Goal: Information Seeking & Learning: Check status

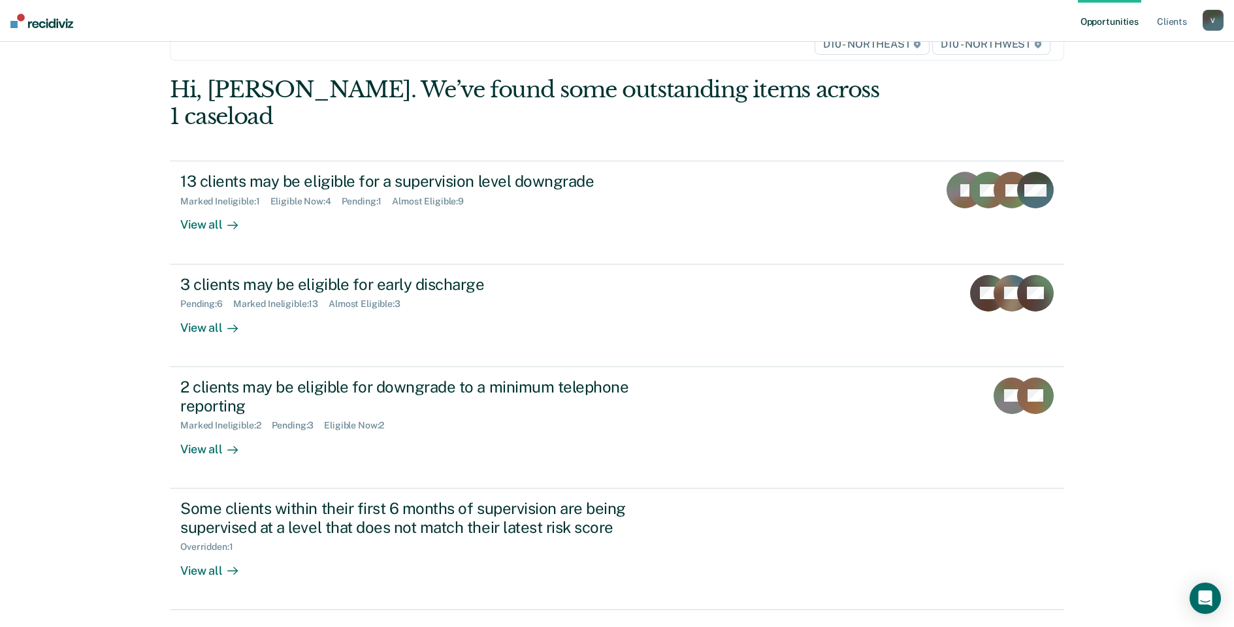
scroll to position [88, 0]
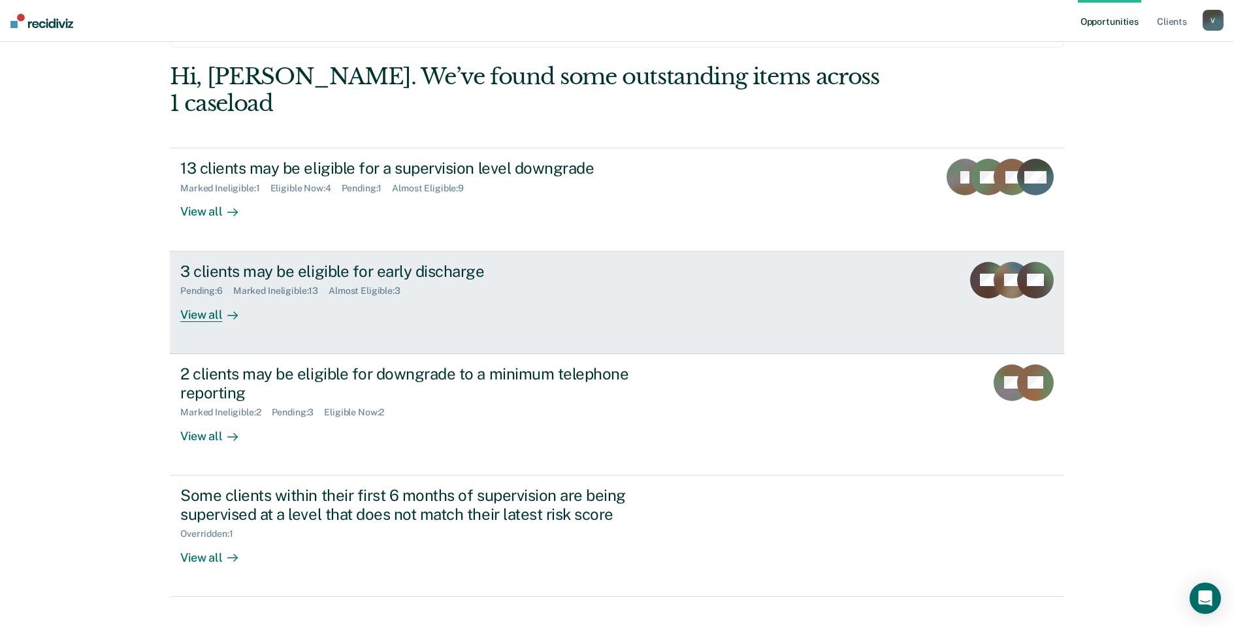
click at [252, 262] on div "3 clients may be eligible for early discharge" at bounding box center [409, 271] width 459 height 19
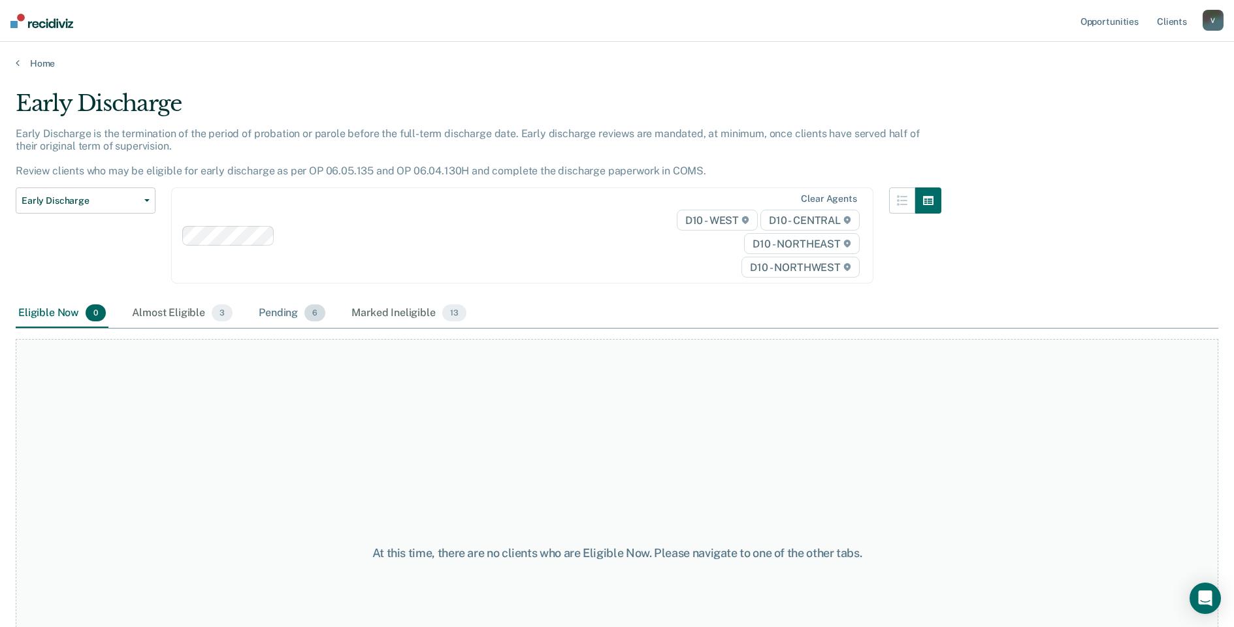
click at [274, 310] on div "Pending 6" at bounding box center [292, 313] width 72 height 29
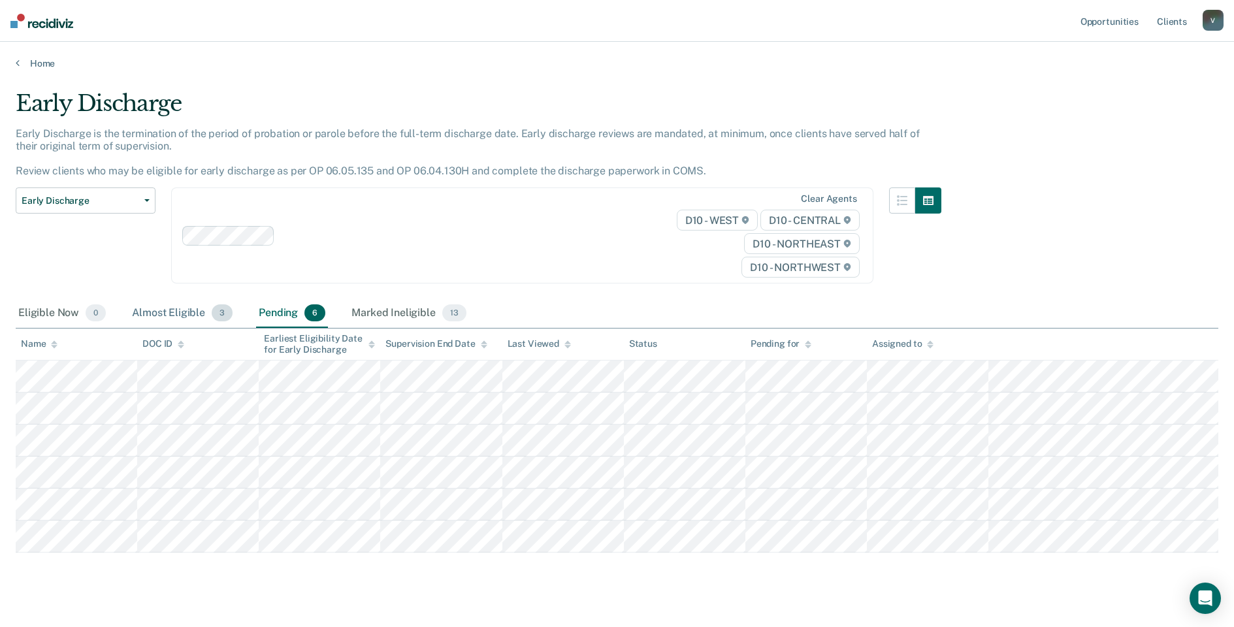
click at [169, 314] on div "Almost Eligible 3" at bounding box center [182, 313] width 106 height 29
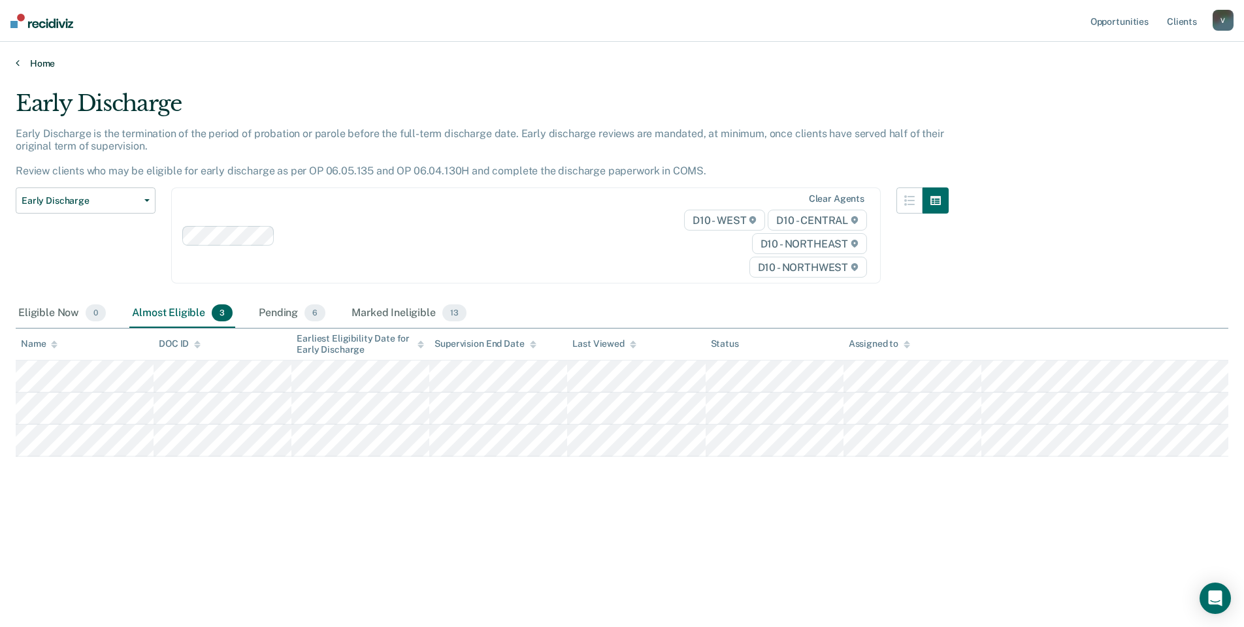
click at [25, 61] on link "Home" at bounding box center [622, 63] width 1212 height 12
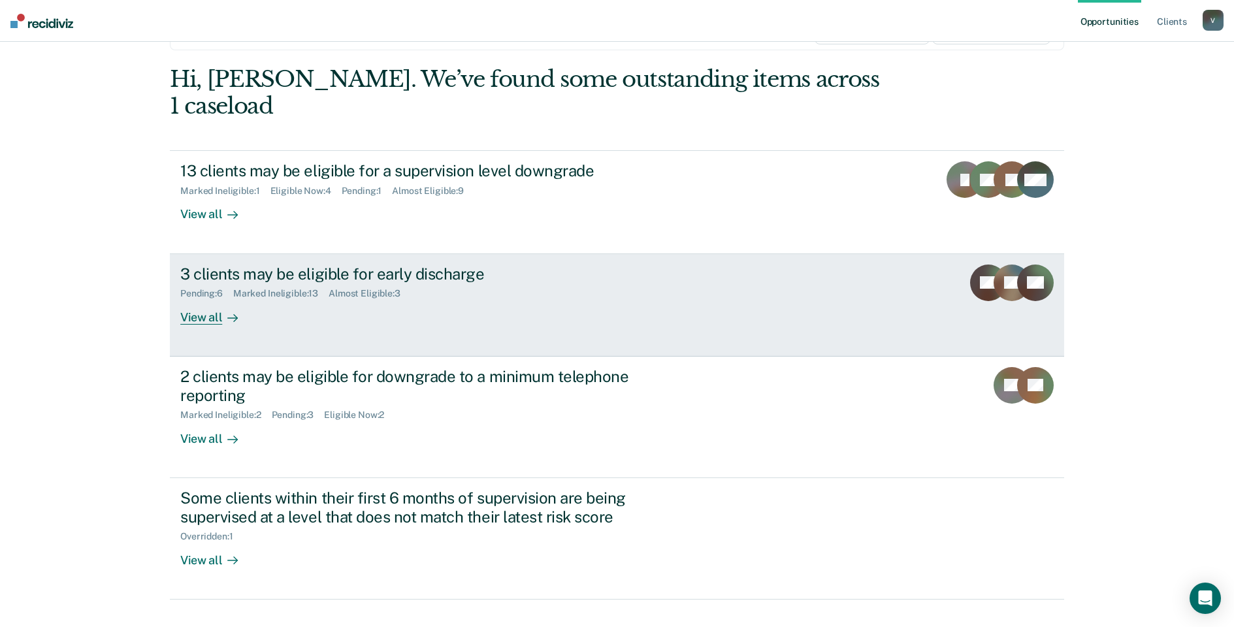
scroll to position [88, 0]
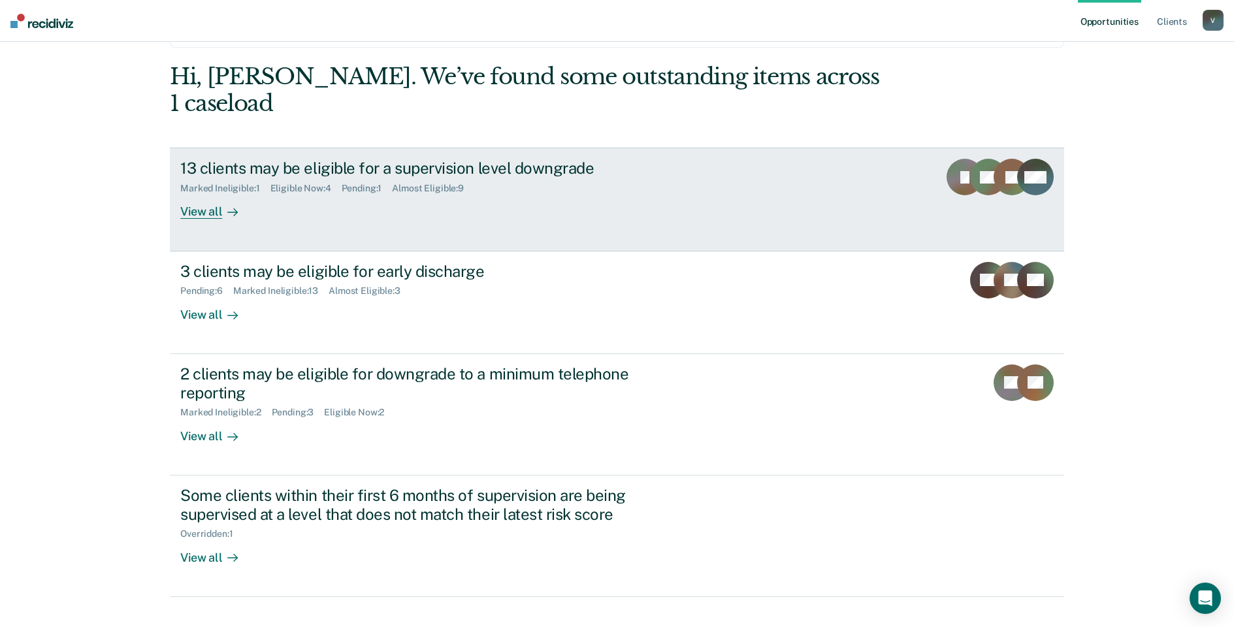
click at [531, 178] on div "Marked Ineligible : 1 Eligible Now : 4 Pending : 1 Almost Eligible : 9" at bounding box center [409, 186] width 459 height 16
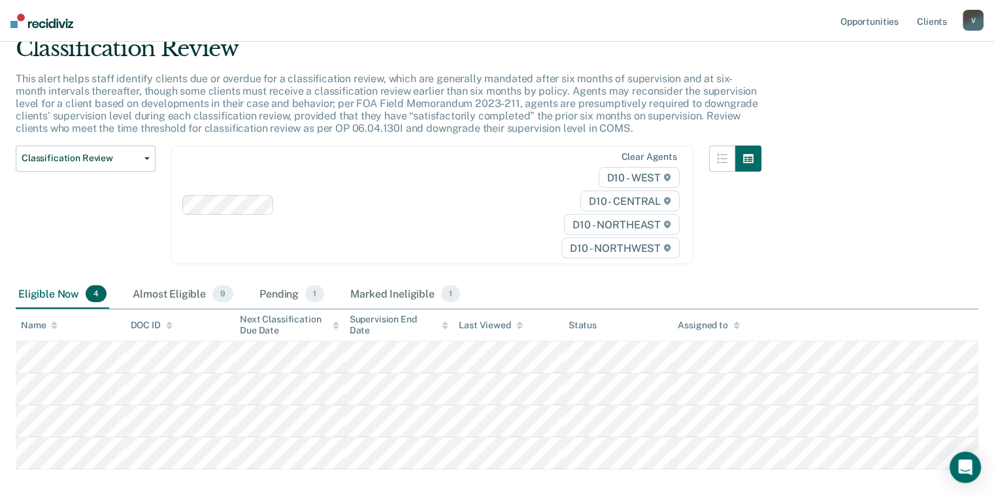
scroll to position [120, 0]
